Goal: Task Accomplishment & Management: Use online tool/utility

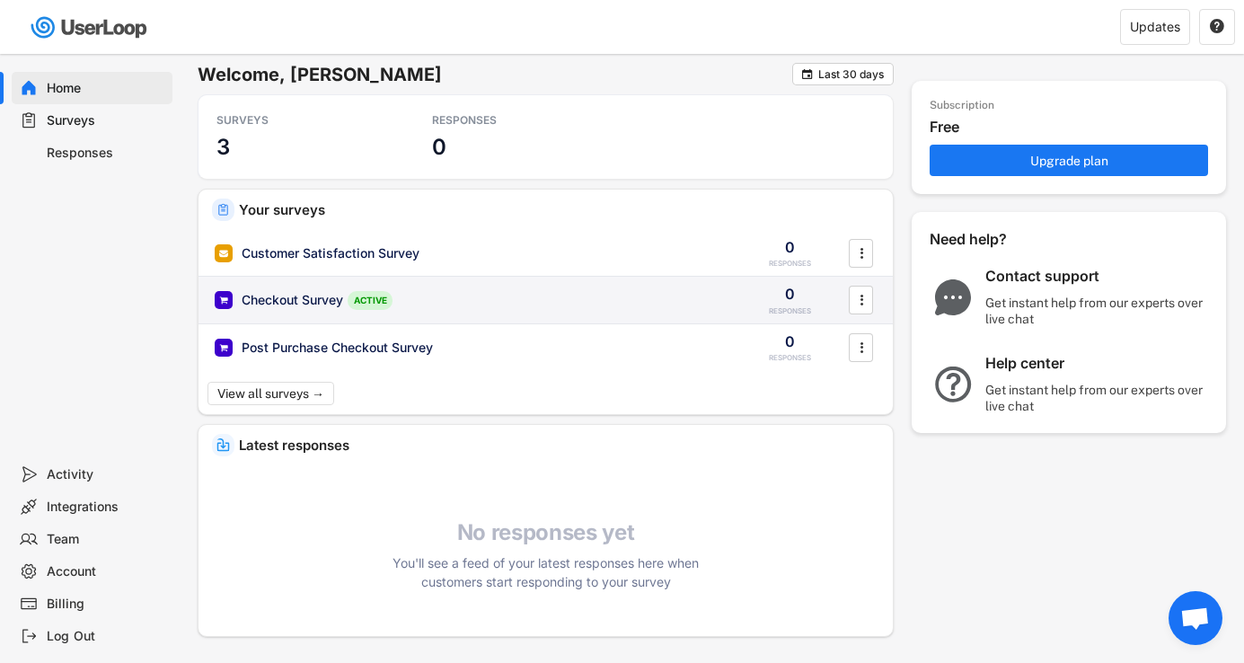
click at [330, 302] on div "Checkout Survey" at bounding box center [293, 300] width 102 height 18
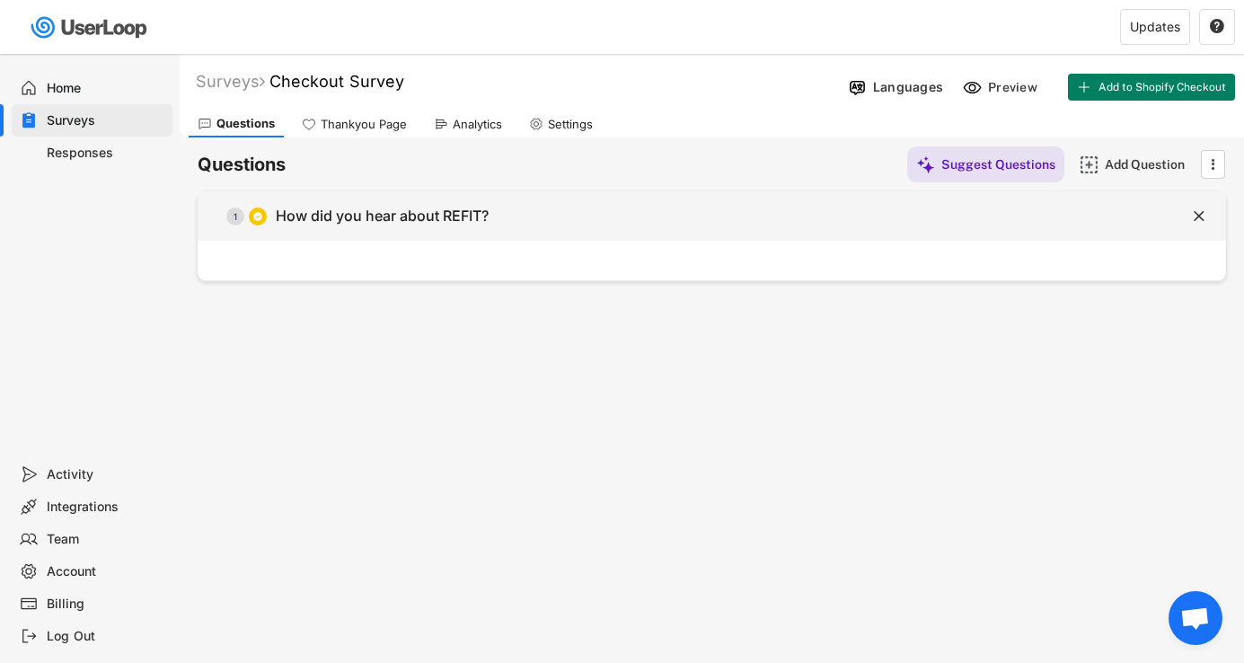
click at [445, 214] on div "How did you hear about REFIT?" at bounding box center [382, 216] width 213 height 19
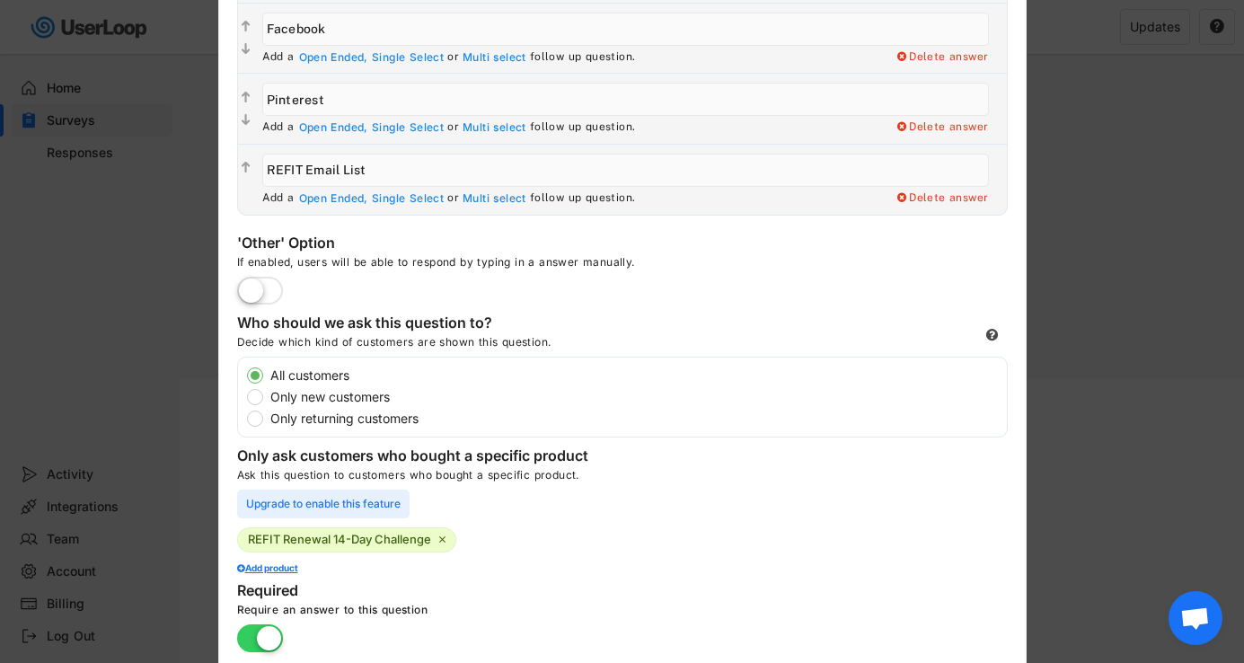
scroll to position [683, 0]
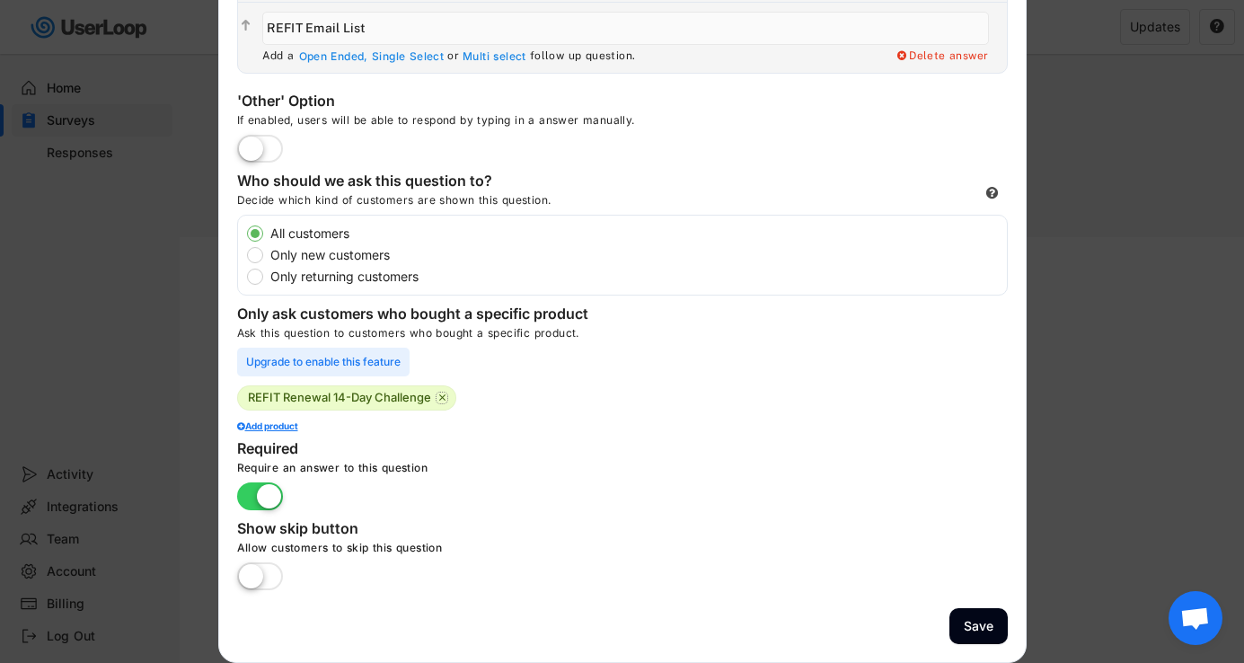
click at [445, 399] on text "" at bounding box center [441, 398] width 6 height 12
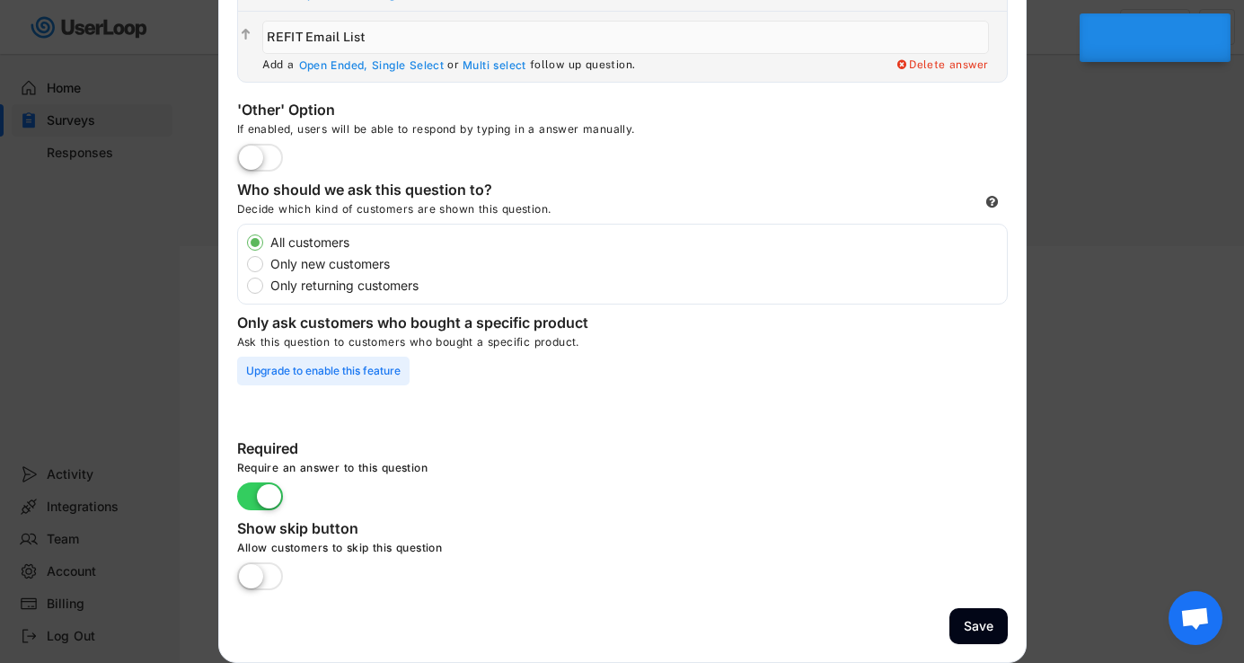
scroll to position [629, 0]
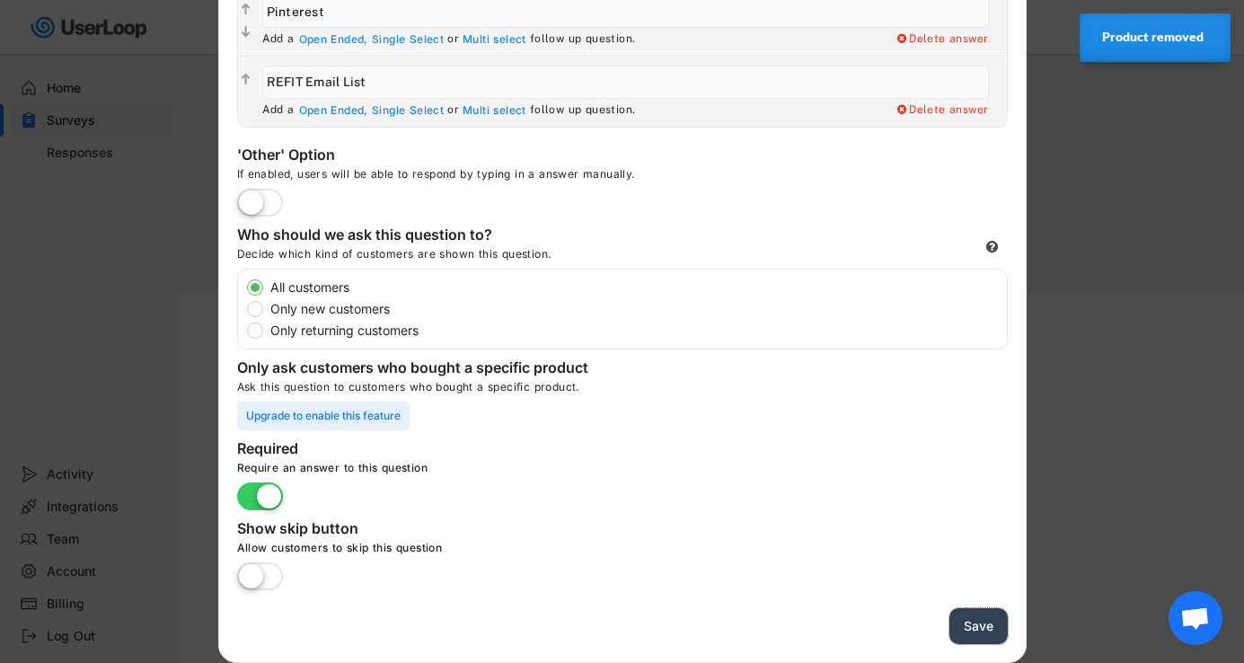
click at [968, 627] on button "Save" at bounding box center [979, 626] width 58 height 37
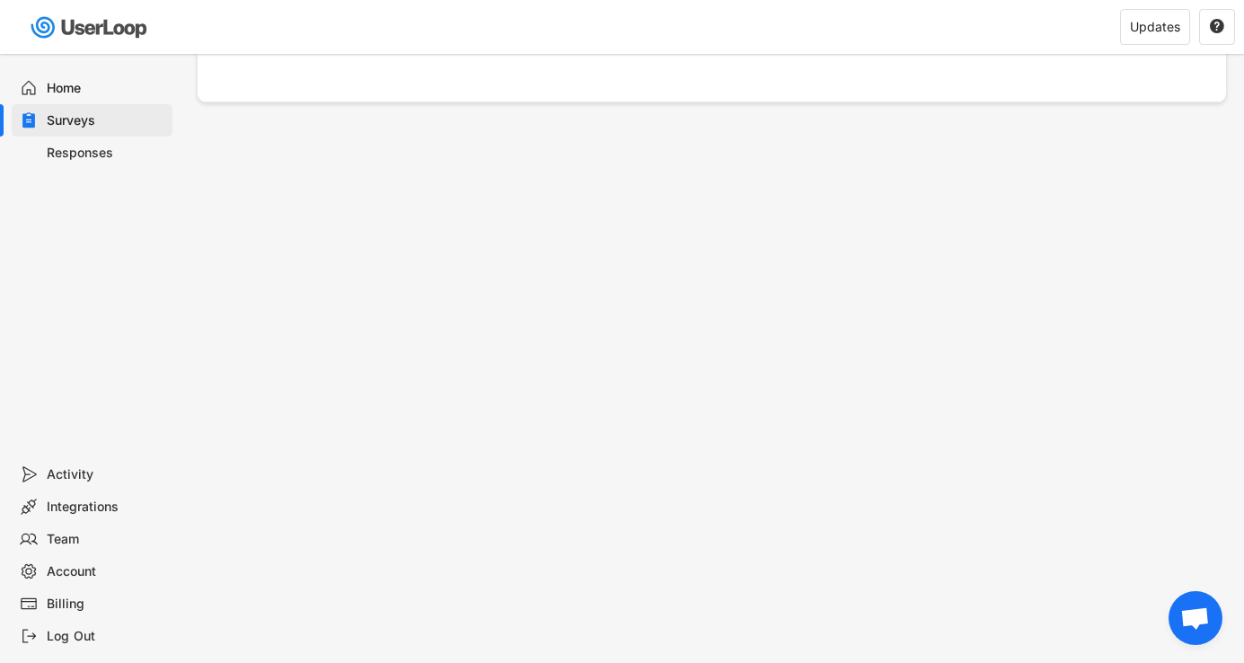
scroll to position [0, 0]
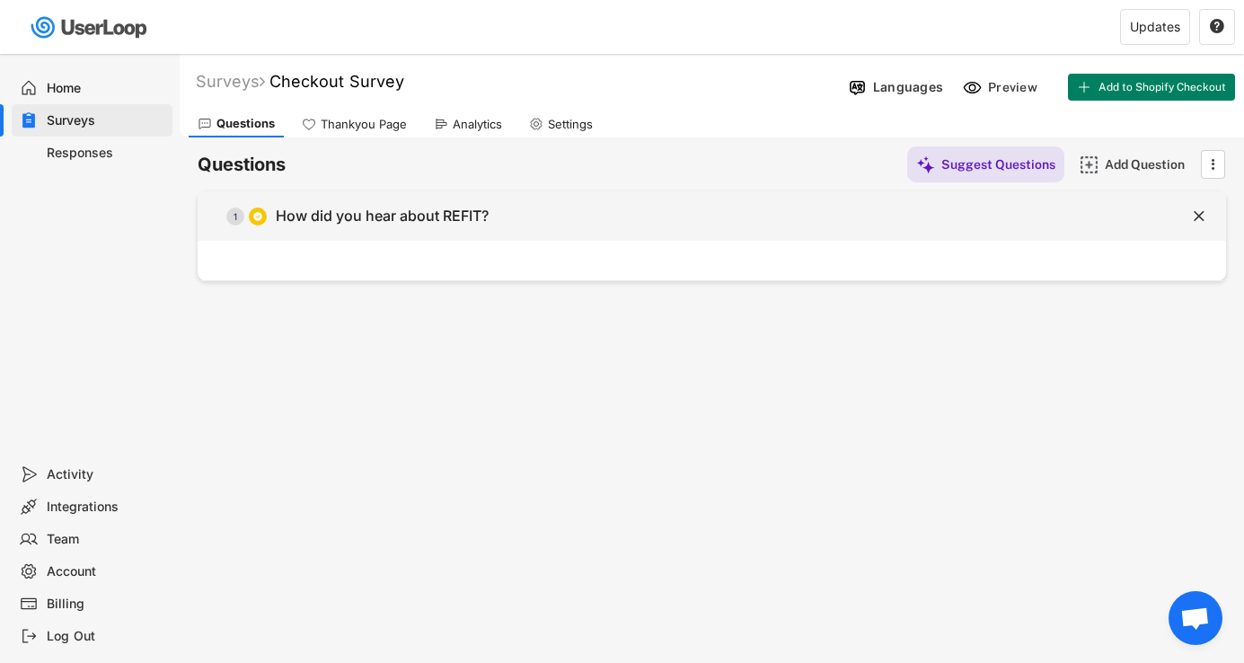
click at [603, 232] on div "  1 How did you hear about REFIT?" at bounding box center [667, 216] width 939 height 40
type input "How did you hear about REFIT?"
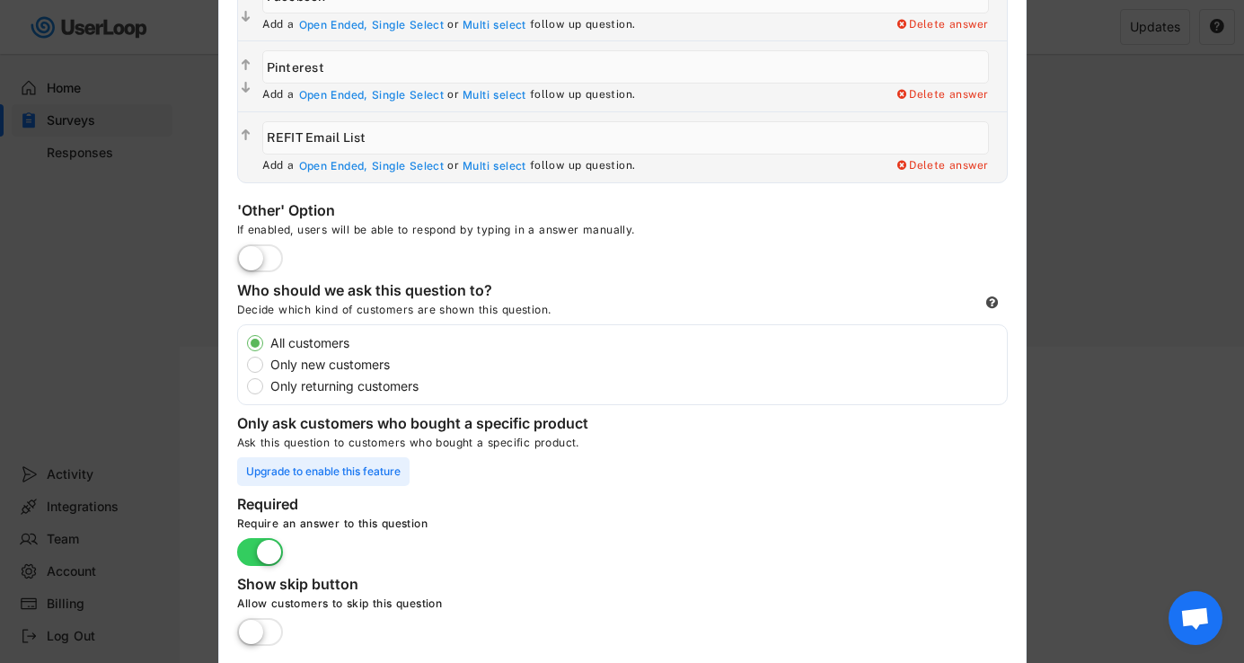
scroll to position [629, 0]
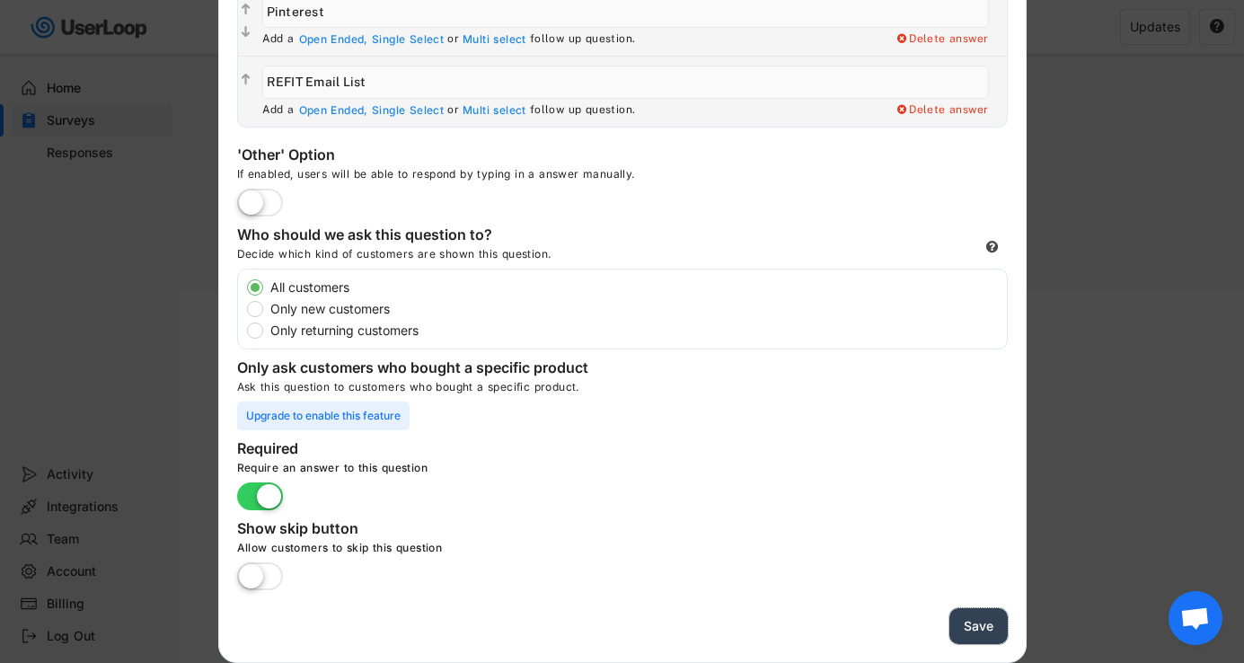
click at [970, 633] on button "Save" at bounding box center [979, 626] width 58 height 37
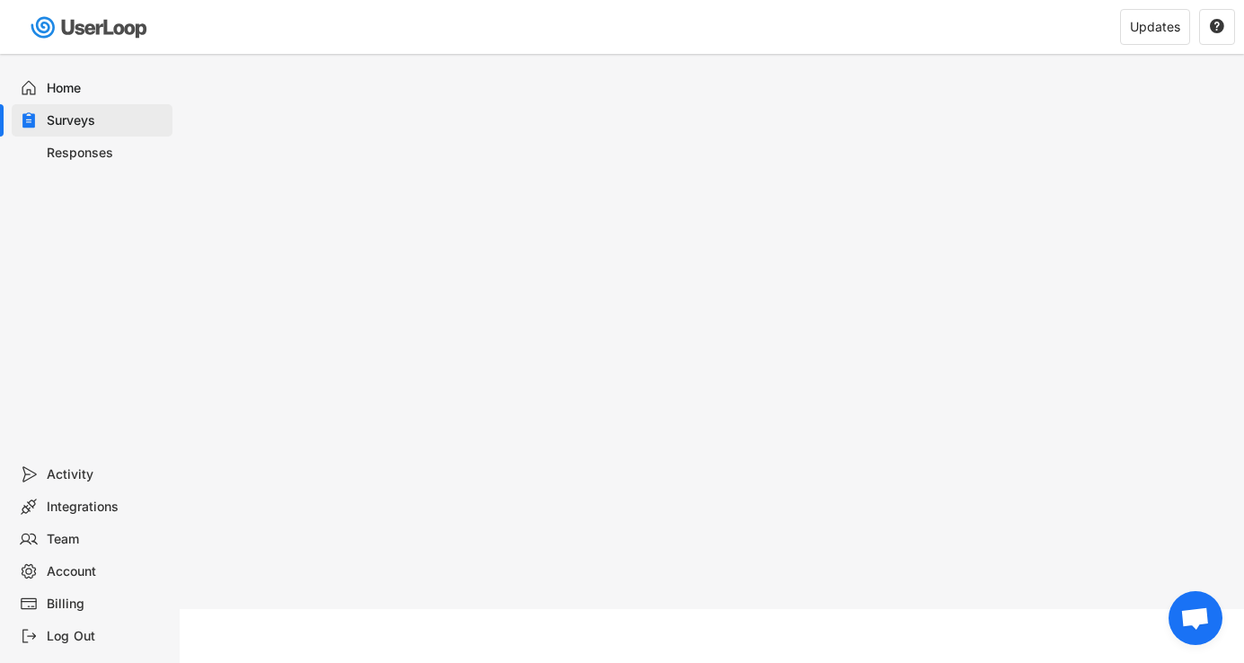
scroll to position [0, 0]
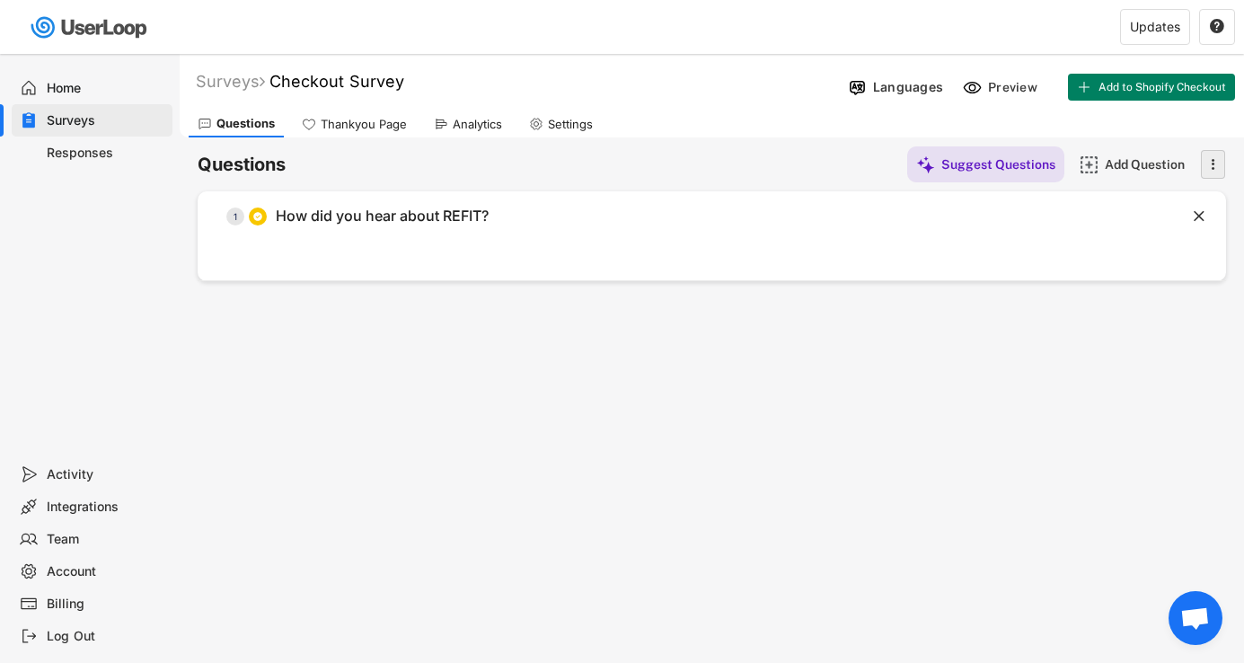
click at [1215, 167] on icon "" at bounding box center [1213, 164] width 18 height 27
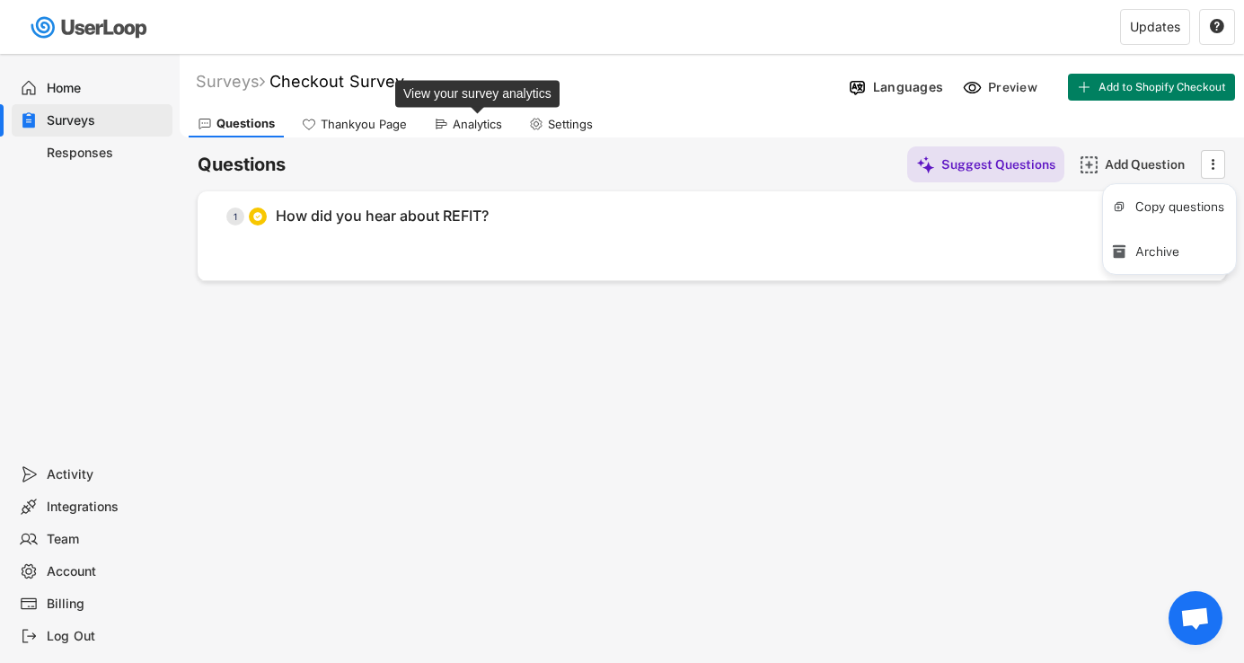
click at [465, 120] on div "Analytics" at bounding box center [477, 124] width 49 height 15
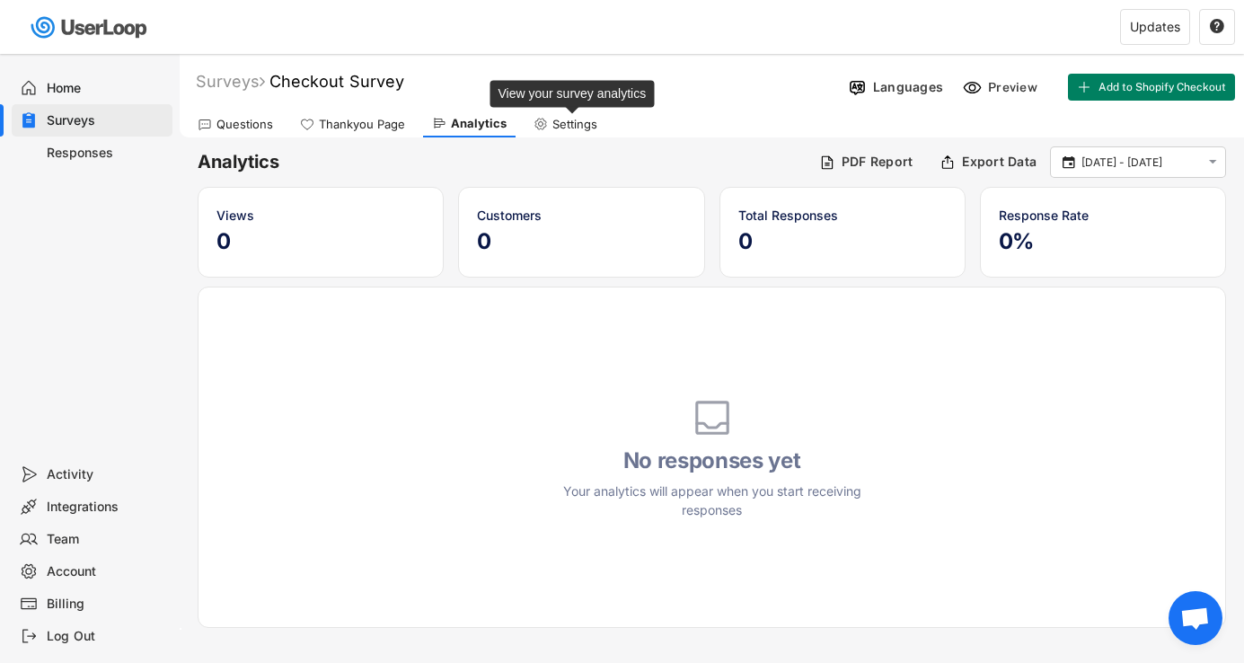
click at [566, 122] on div "Settings" at bounding box center [575, 124] width 45 height 15
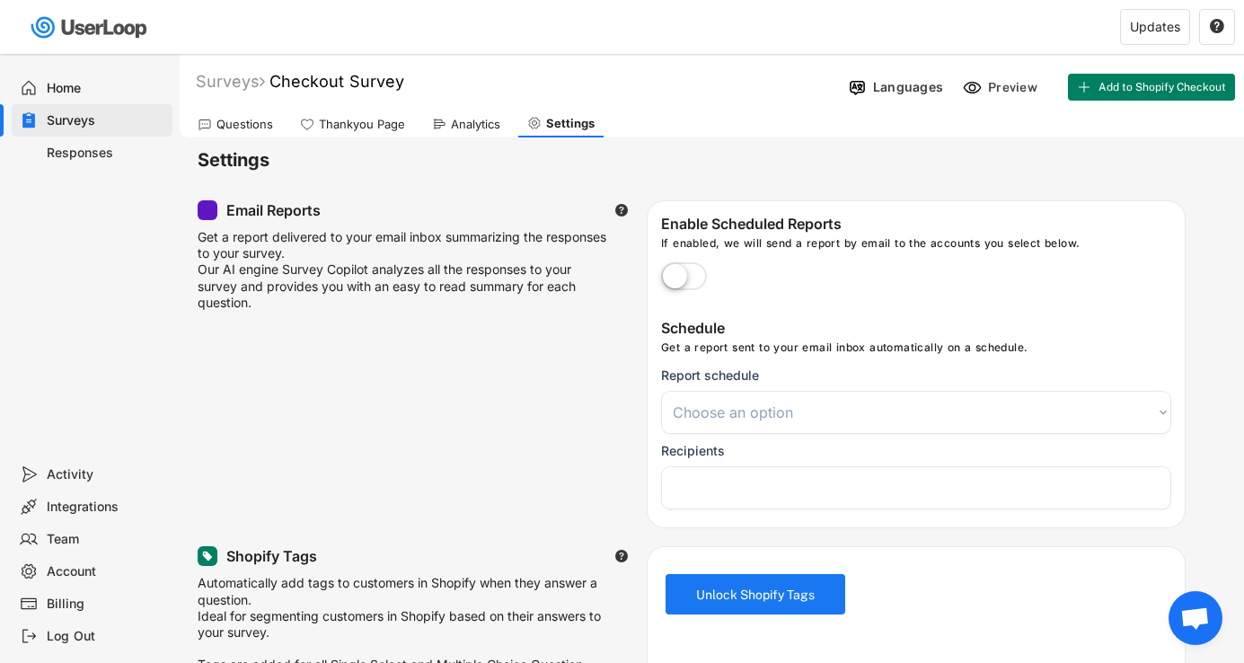
select select
click at [314, 116] on div "Thankyou Page" at bounding box center [352, 124] width 123 height 27
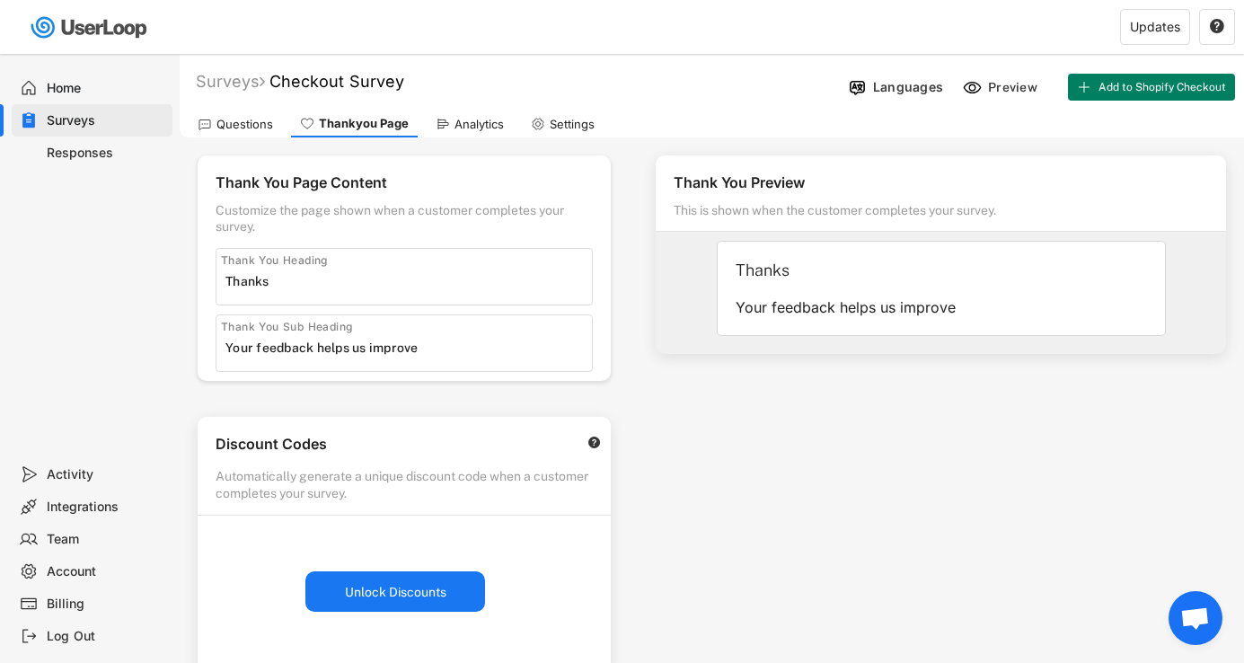
click at [463, 120] on div "Analytics" at bounding box center [479, 124] width 49 height 15
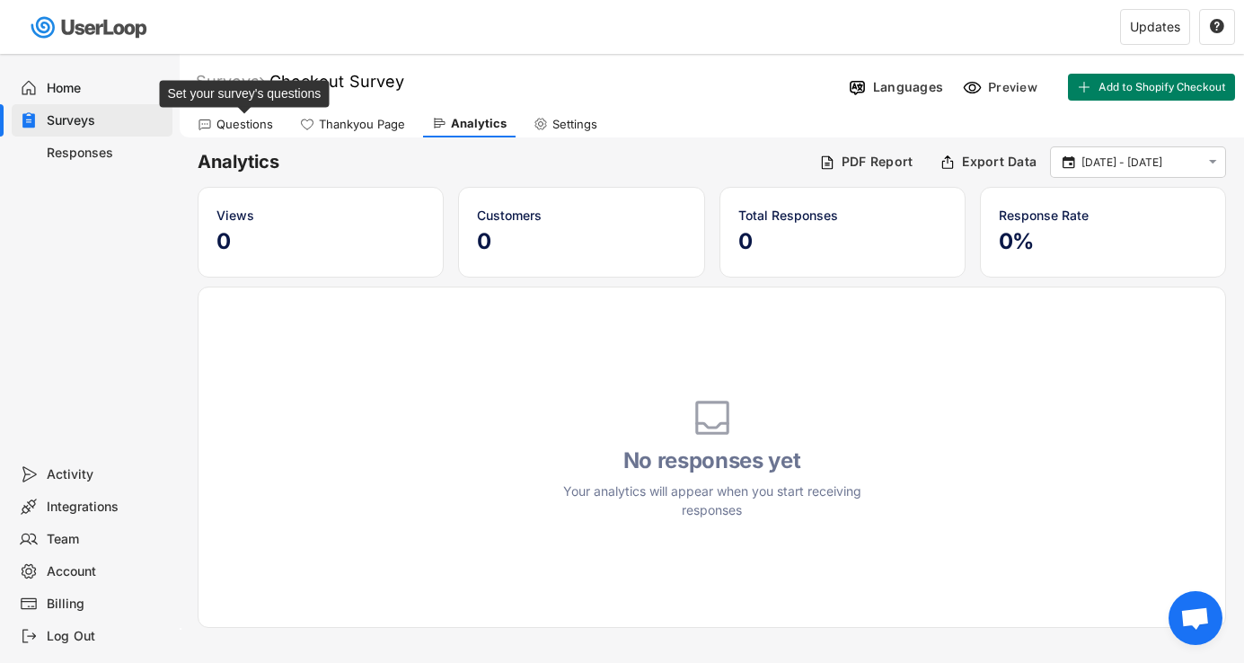
click at [227, 126] on div "Questions" at bounding box center [245, 124] width 57 height 15
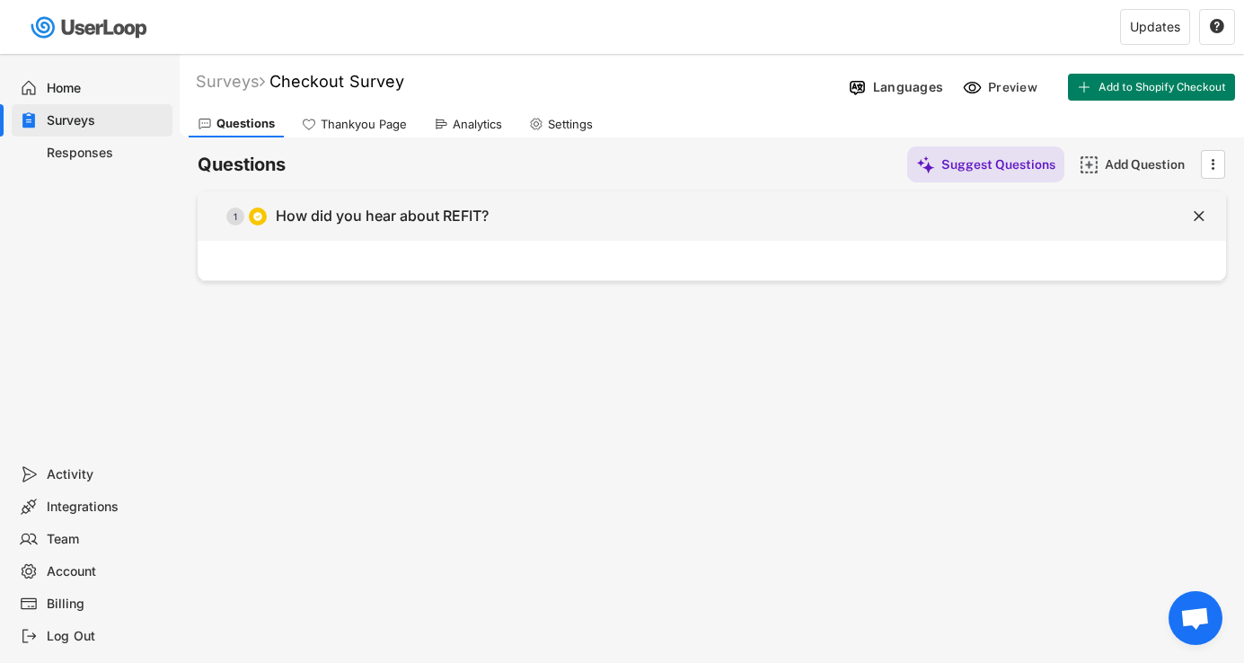
click at [475, 217] on div "How did you hear about REFIT?" at bounding box center [382, 216] width 213 height 19
type input "How did you hear about REFIT?"
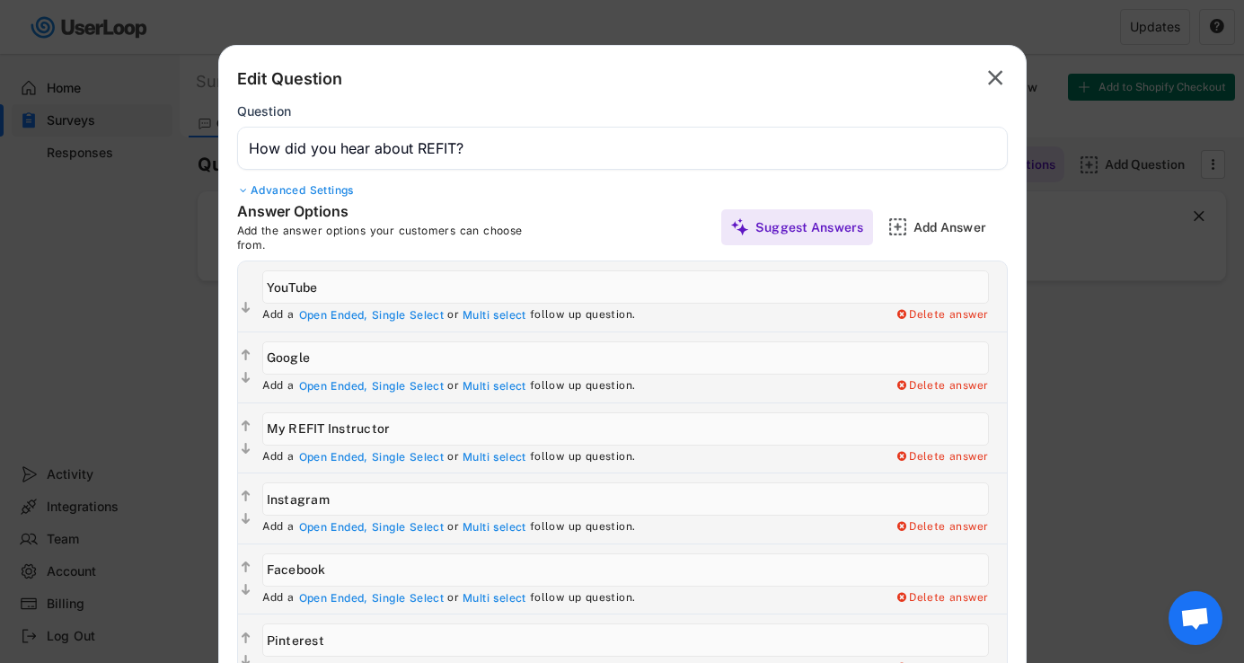
click at [1005, 77] on icon "" at bounding box center [995, 78] width 25 height 29
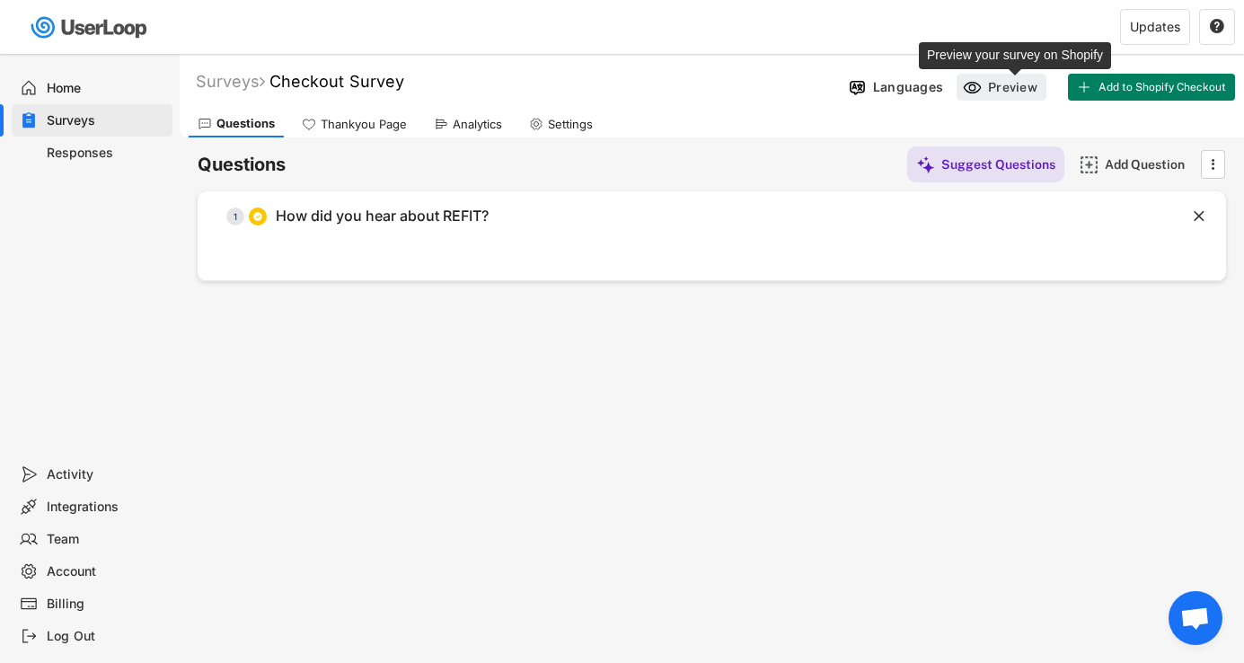
click at [1009, 85] on div "Preview" at bounding box center [1015, 87] width 54 height 16
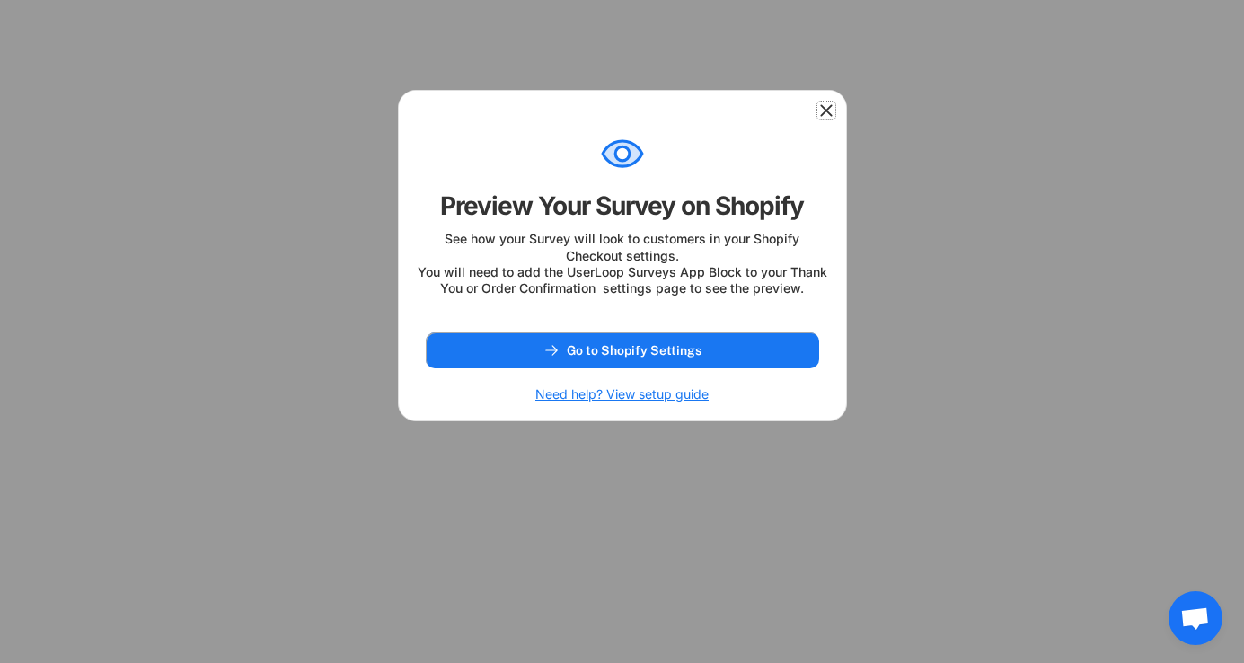
click at [828, 112] on use at bounding box center [827, 111] width 18 height 18
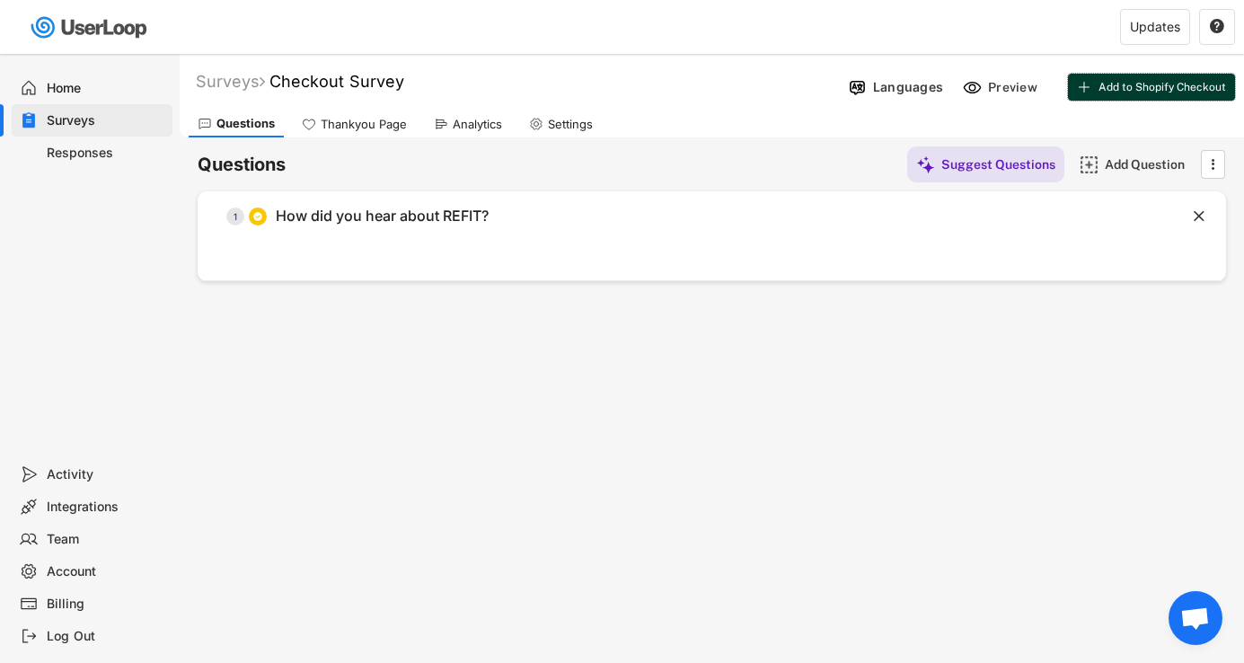
click at [1129, 96] on button "Add to Shopify Checkout" at bounding box center [1151, 87] width 167 height 27
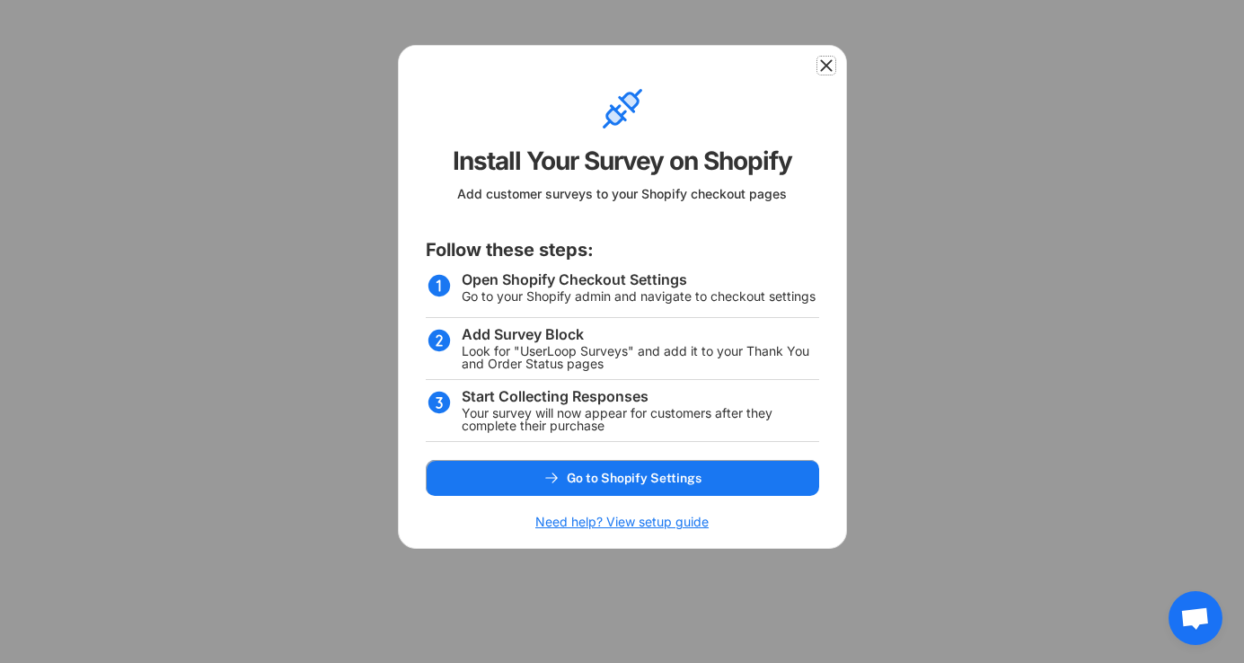
drag, startPoint x: 819, startPoint y: 63, endPoint x: 828, endPoint y: 92, distance: 30.1
click at [819, 63] on icon at bounding box center [827, 66] width 18 height 18
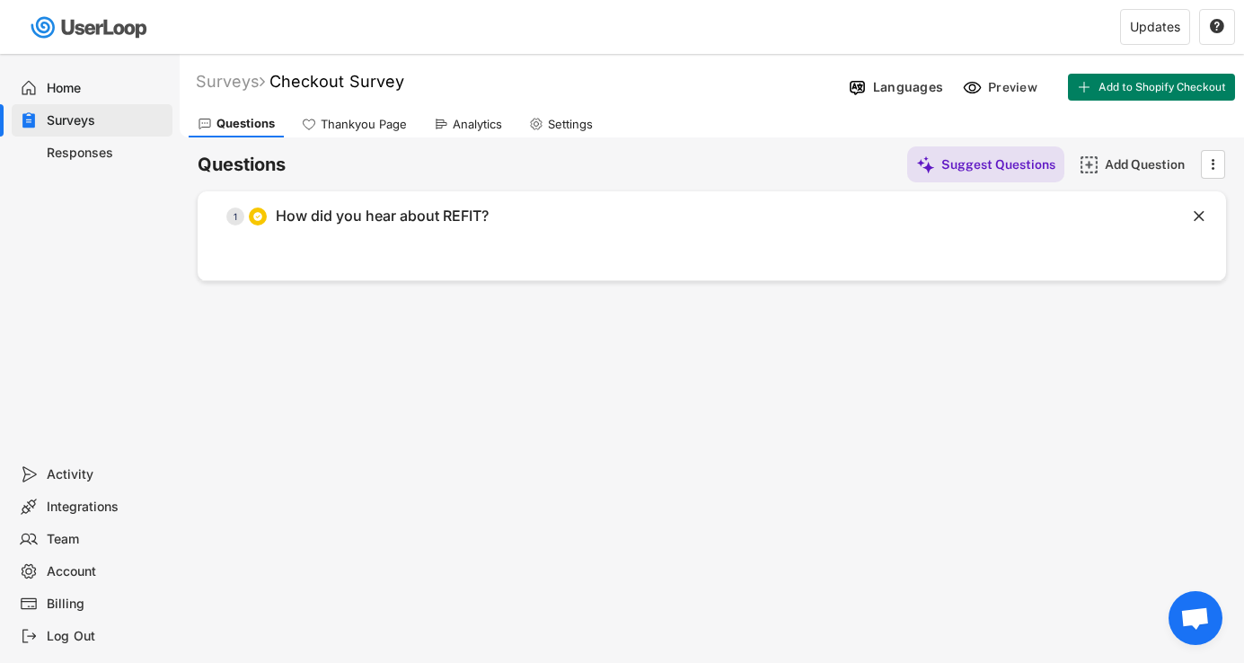
click at [82, 505] on div "Integrations" at bounding box center [106, 507] width 119 height 17
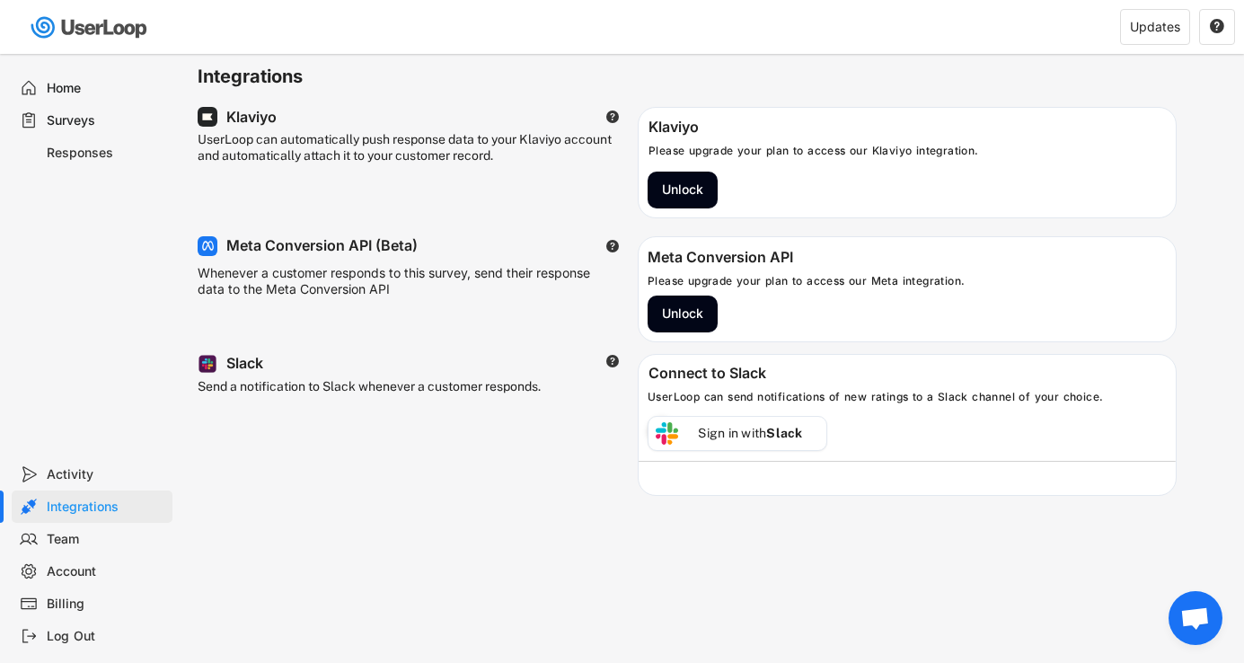
click at [55, 598] on div "Billing" at bounding box center [106, 604] width 119 height 17
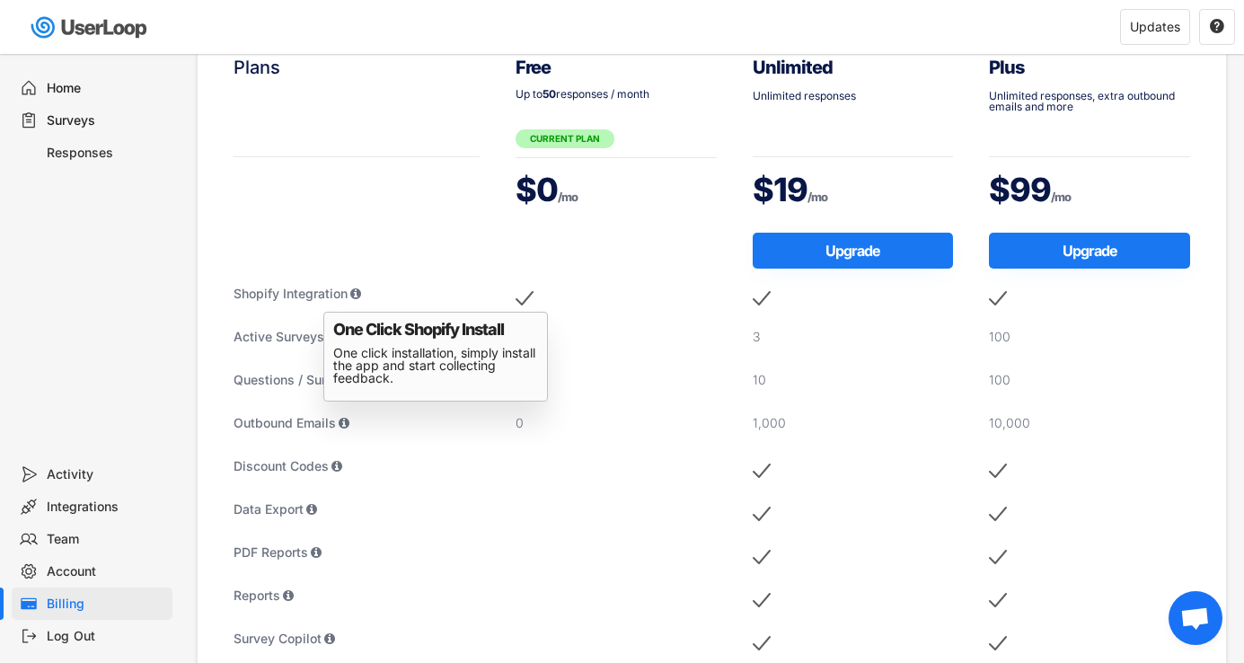
scroll to position [68, 0]
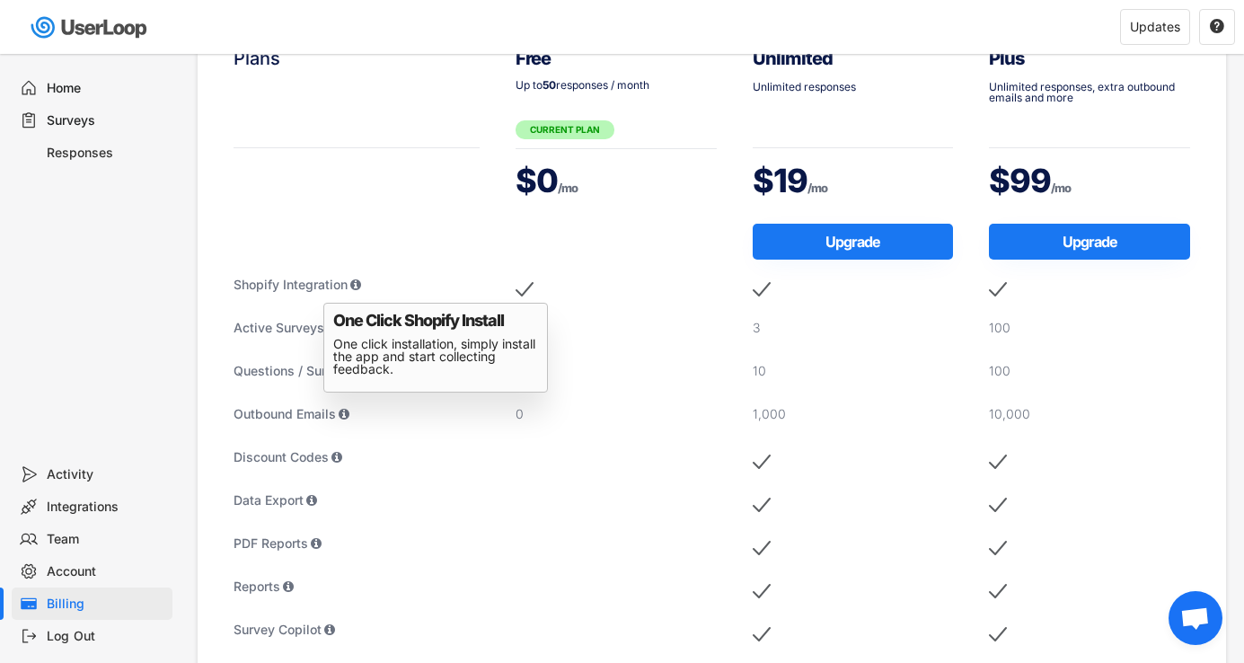
click at [327, 183] on div "Plans" at bounding box center [357, 127] width 246 height 162
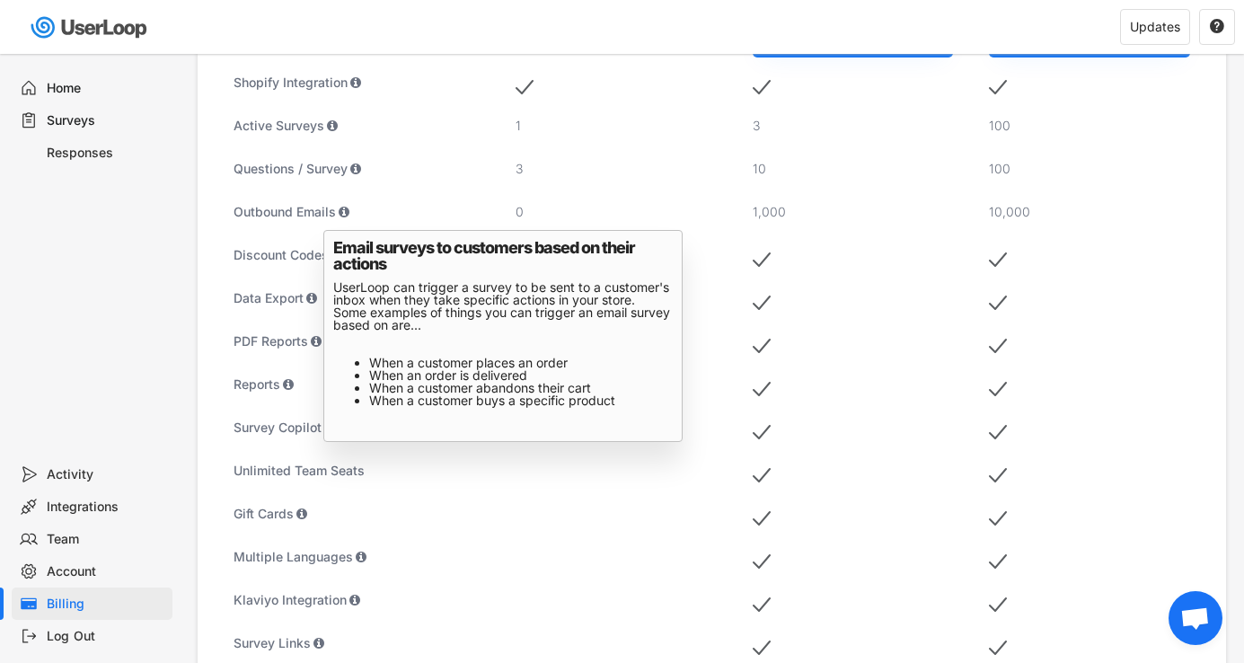
scroll to position [0, 0]
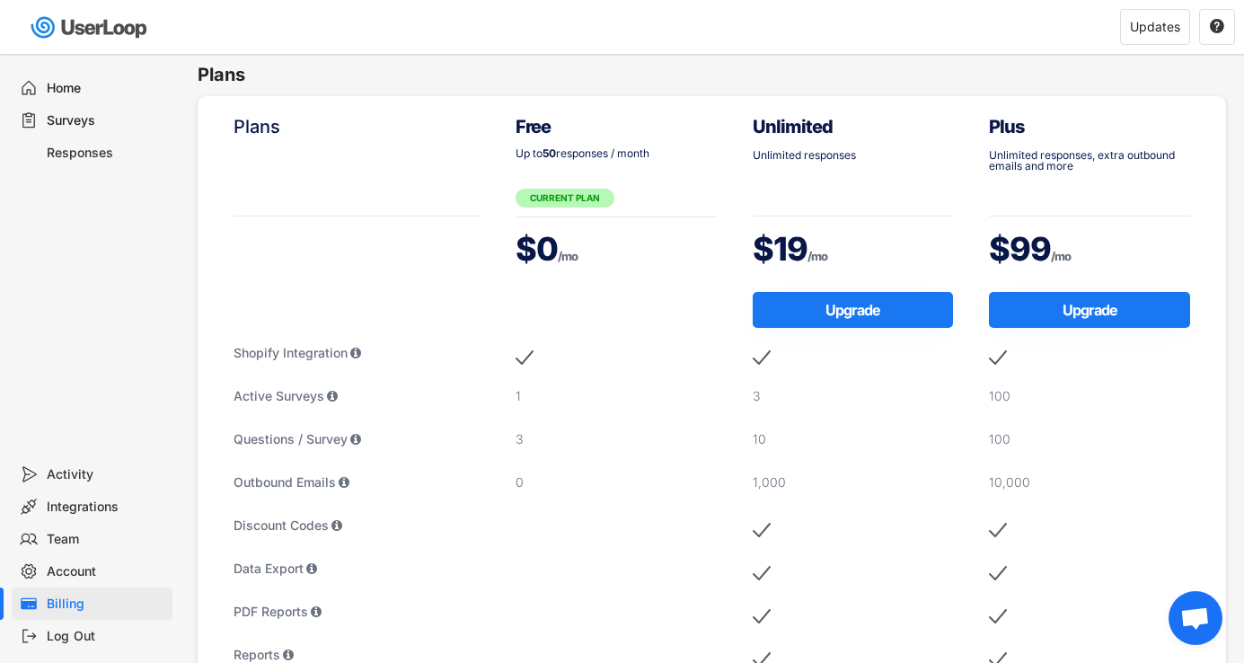
click at [75, 115] on div "Surveys" at bounding box center [106, 120] width 119 height 17
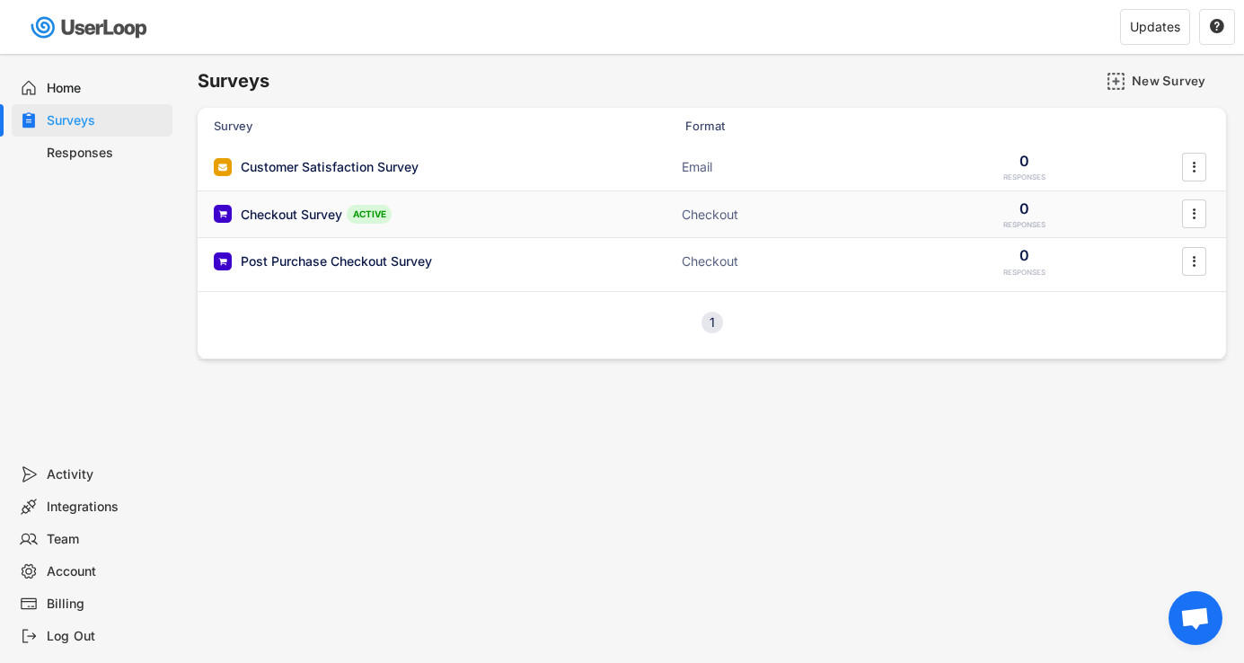
click at [414, 214] on div "Checkout Survey ACTIVE" at bounding box center [393, 214] width 359 height 19
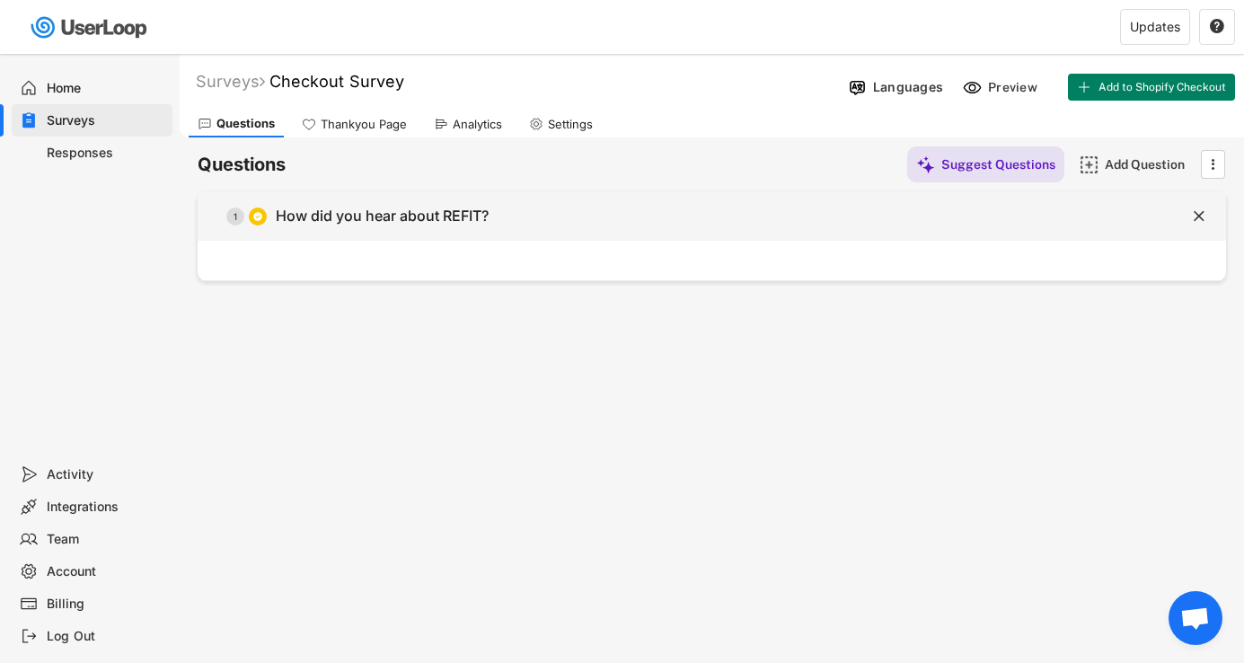
scroll to position [1, 0]
click at [340, 199] on div "  1 How did you hear about REFIT?" at bounding box center [667, 215] width 939 height 40
type input "How did you hear about REFIT?"
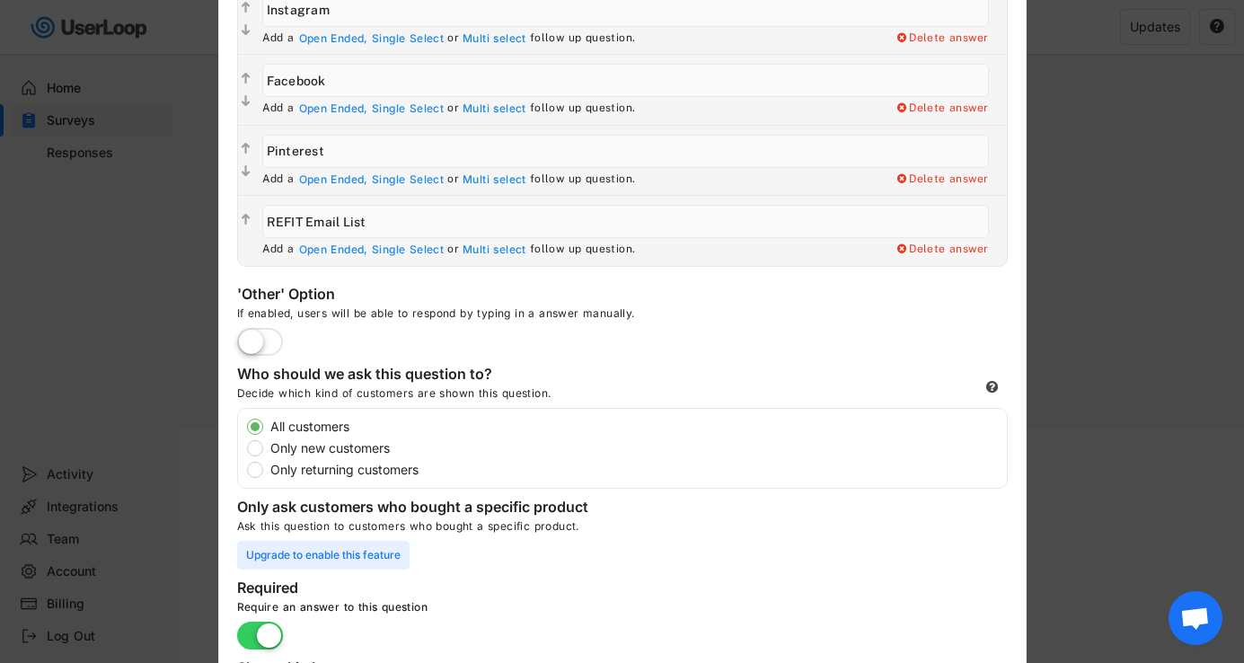
scroll to position [631, 0]
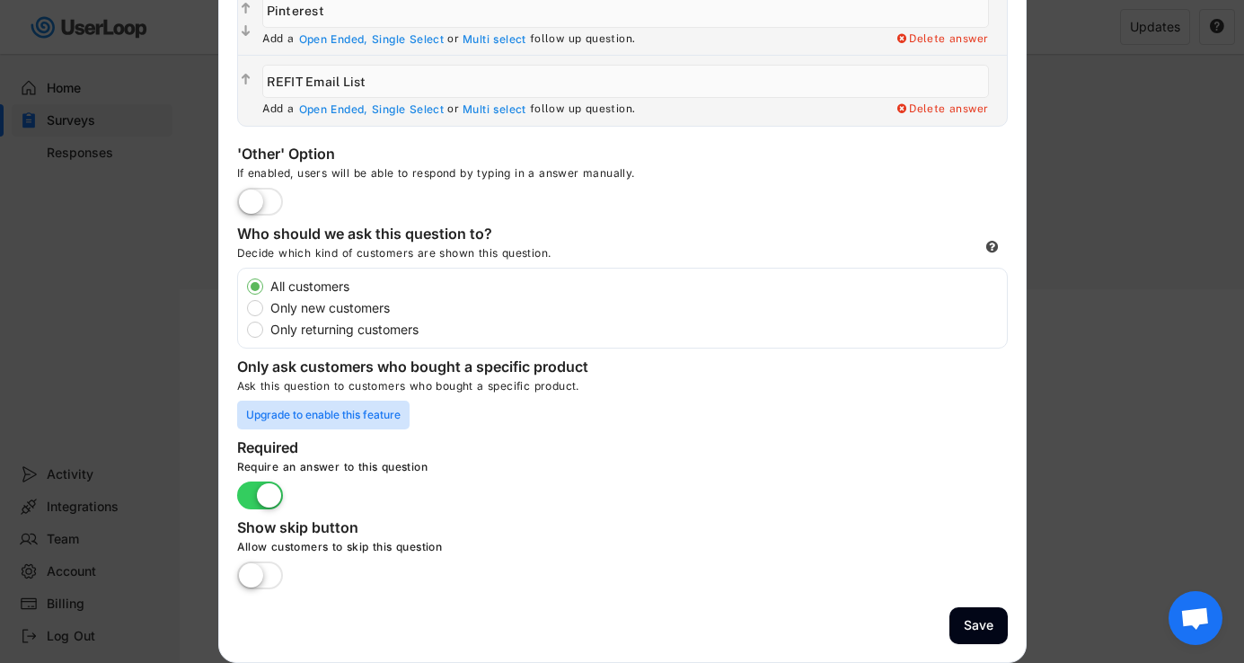
click at [353, 421] on div "Upgrade to enable this feature" at bounding box center [323, 415] width 173 height 29
click at [285, 418] on div "Upgrade to enable this feature" at bounding box center [323, 415] width 173 height 29
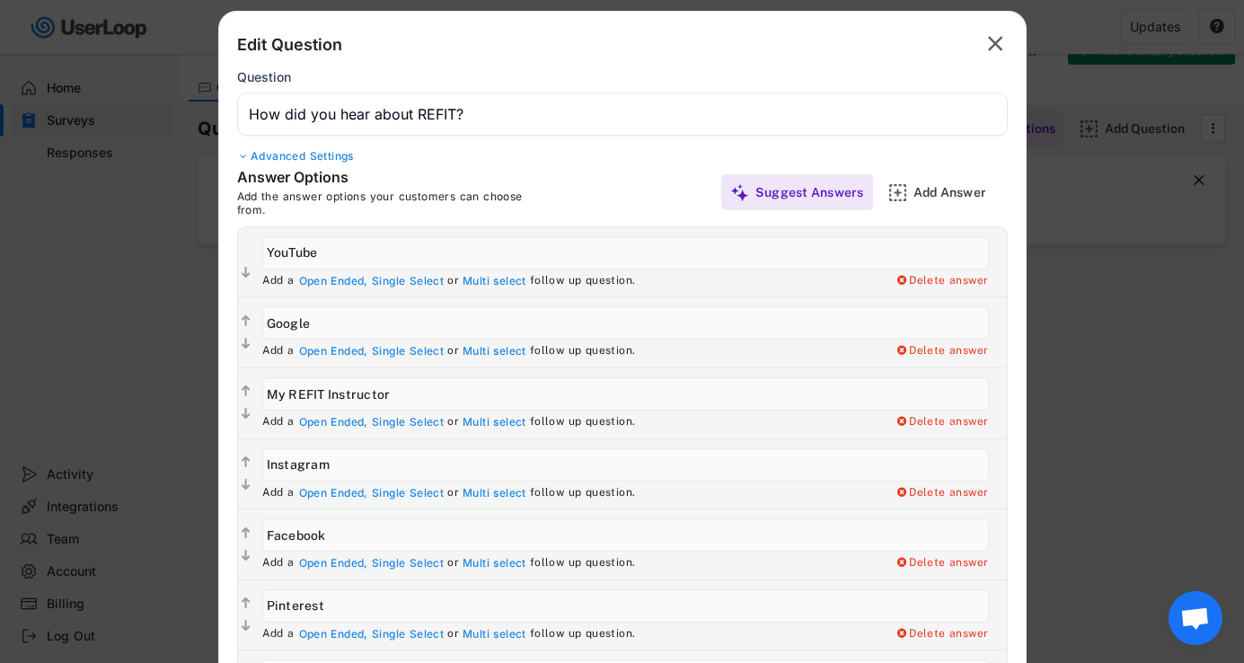
scroll to position [0, 0]
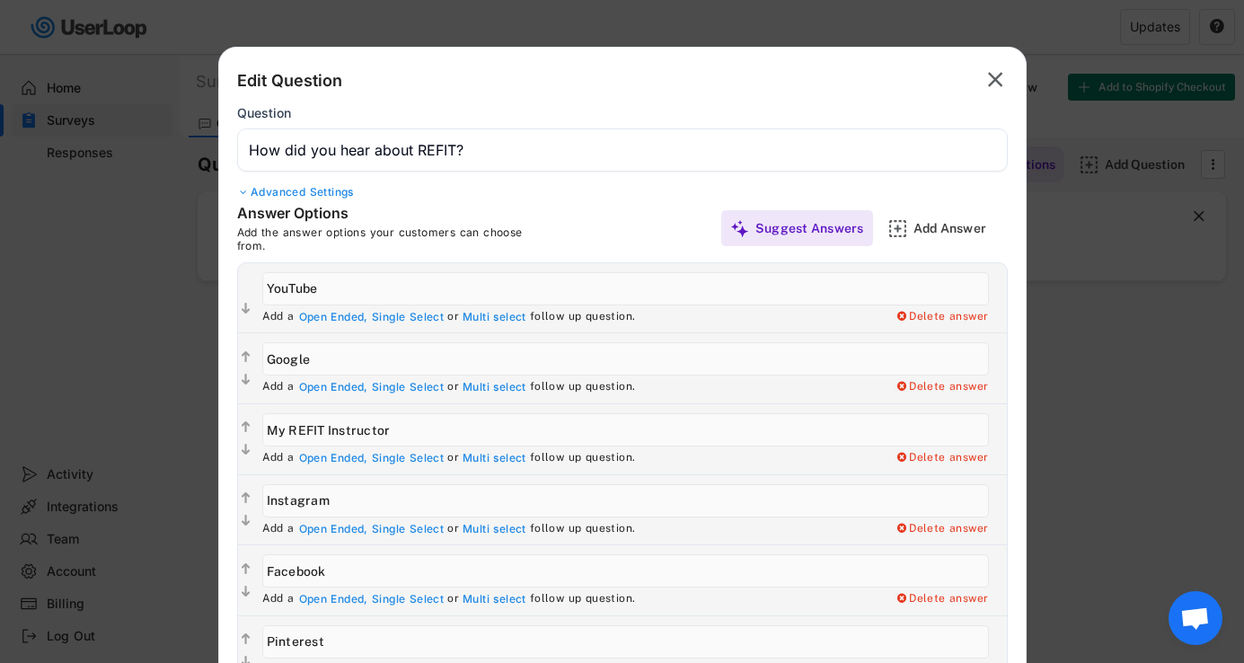
click at [1005, 79] on icon "" at bounding box center [995, 80] width 25 height 29
